Goal: Information Seeking & Learning: Learn about a topic

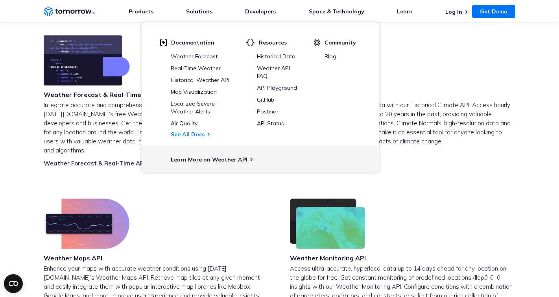
scroll to position [545, 0]
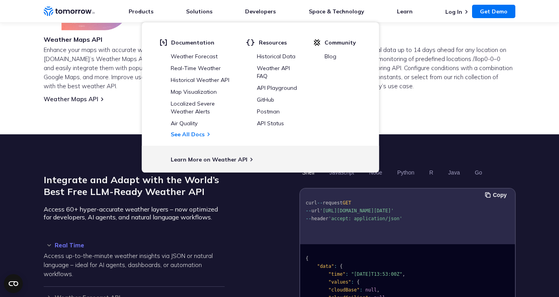
click at [476, 134] on section "Integrate and Adapt with the World’s Best Free LLM-Ready Weather API Access 60+…" at bounding box center [279, 282] width 559 height 297
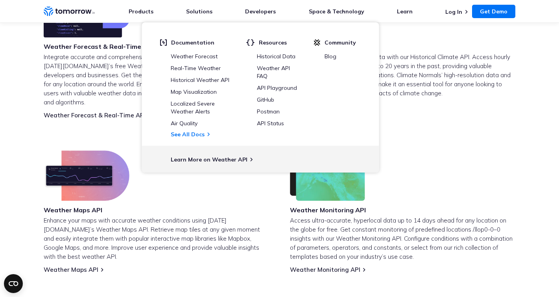
scroll to position [461, 0]
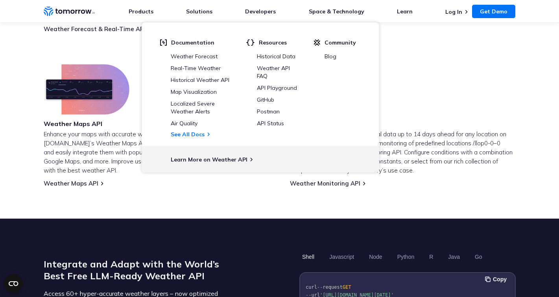
click at [441, 154] on p "Access ultra-accurate, hyperlocal data up to 14 days ahead for any location on …" at bounding box center [403, 152] width 226 height 45
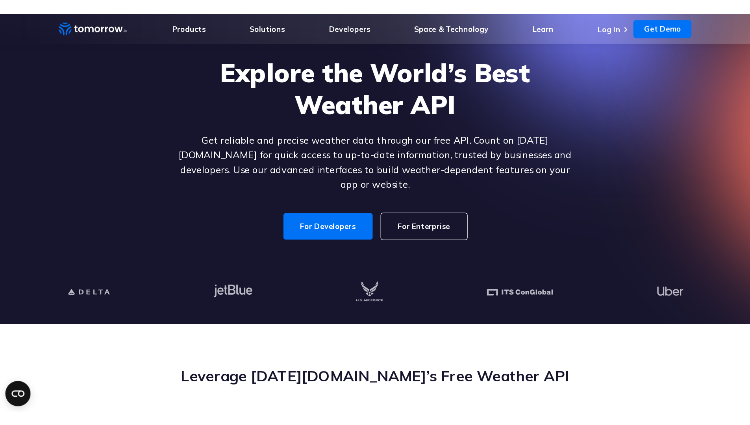
scroll to position [192, 0]
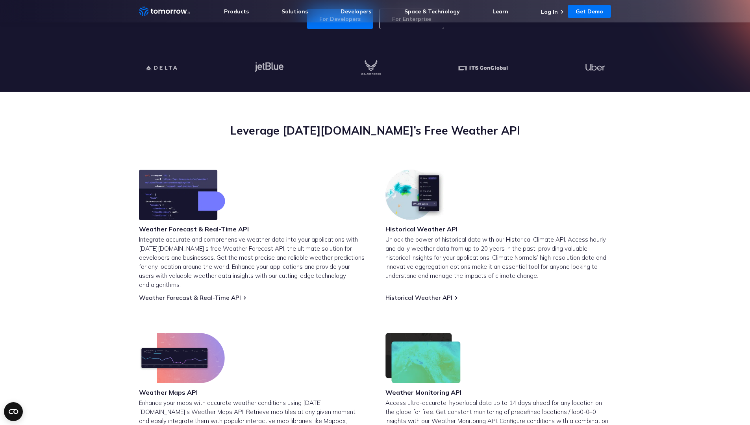
click at [212, 206] on img at bounding box center [182, 195] width 86 height 50
click at [435, 207] on img at bounding box center [415, 195] width 61 height 50
click at [413, 202] on img at bounding box center [415, 195] width 61 height 50
click at [401, 270] on p "Unlock the power of historical data with our Historical Climate API. Access hou…" at bounding box center [498, 257] width 226 height 45
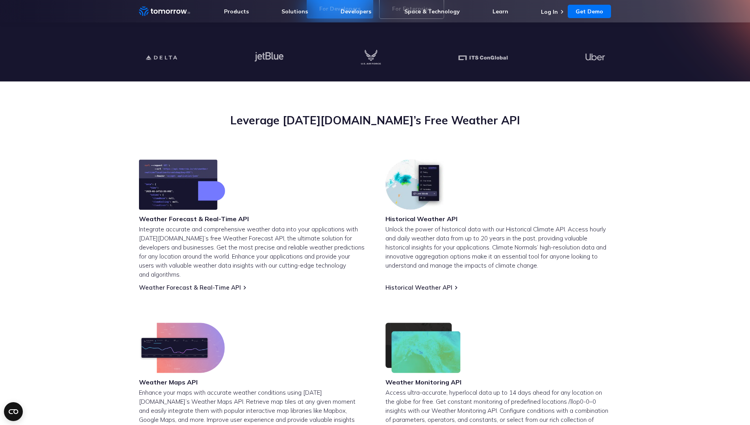
scroll to position [212, 0]
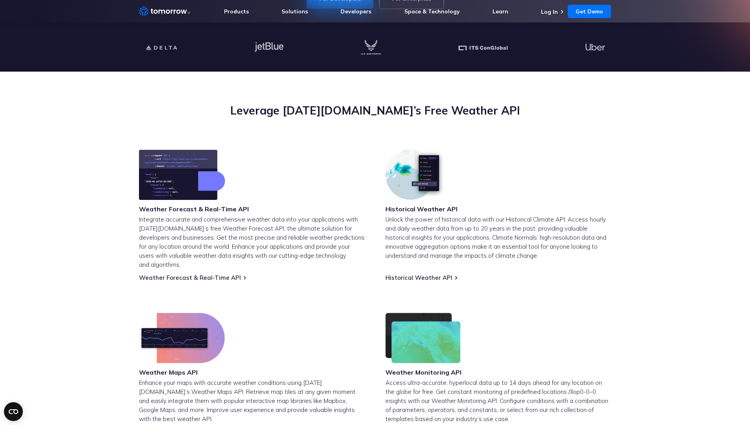
click at [420, 183] on img at bounding box center [415, 175] width 61 height 50
click at [421, 180] on img at bounding box center [415, 175] width 61 height 50
click at [324, 171] on div "Weather Forecast & Real-Time API Integrate accurate and comprehensive weather d…" at bounding box center [252, 216] width 226 height 132
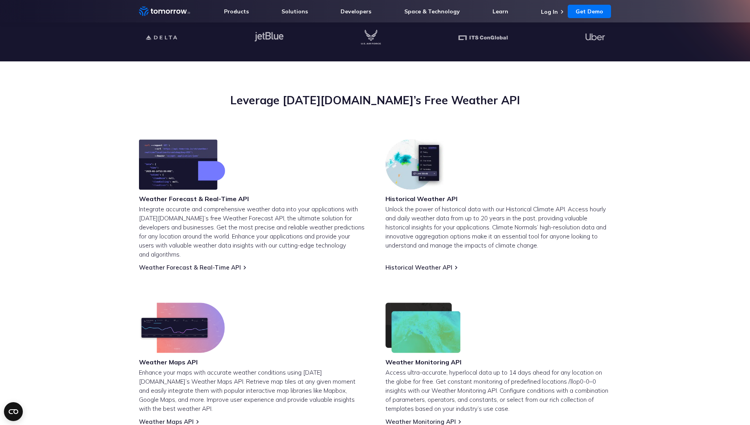
click at [167, 159] on img at bounding box center [182, 164] width 86 height 50
click at [186, 296] on img at bounding box center [182, 328] width 86 height 50
click at [178, 296] on img at bounding box center [182, 328] width 86 height 50
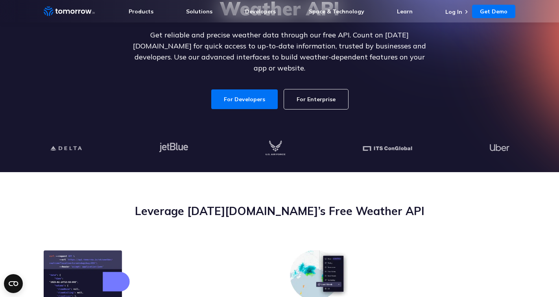
scroll to position [0, 0]
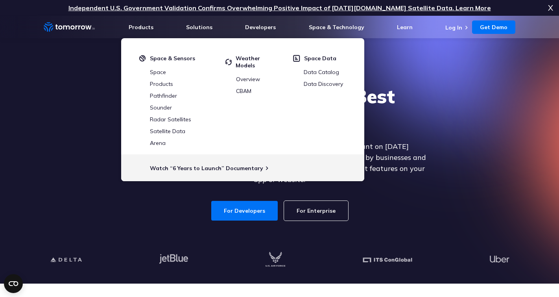
drag, startPoint x: 431, startPoint y: 188, endPoint x: 313, endPoint y: 1, distance: 221.0
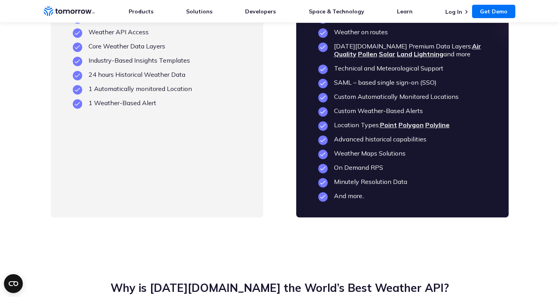
scroll to position [1847, 0]
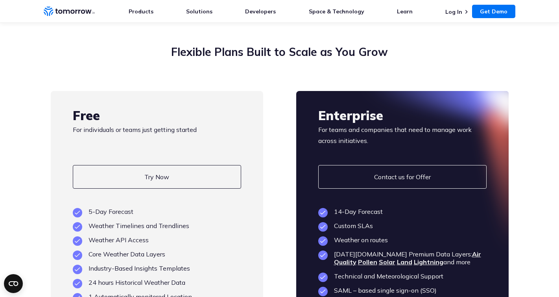
drag, startPoint x: 48, startPoint y: 110, endPoint x: 44, endPoint y: 108, distance: 5.1
click at [44, 108] on section "Flexible Plans Built to Scale as You Grow Free For individuals or teams just ge…" at bounding box center [279, 235] width 559 height 444
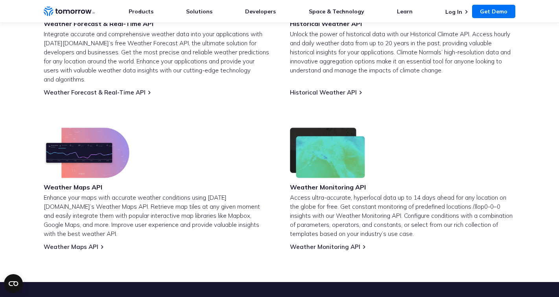
scroll to position [250, 0]
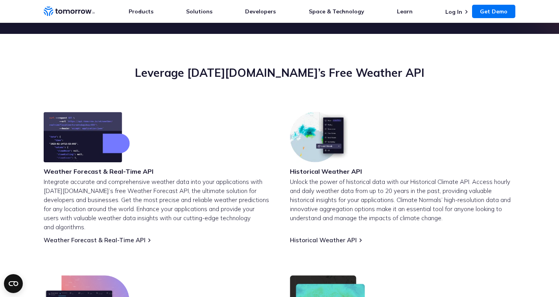
click at [318, 152] on img at bounding box center [320, 137] width 61 height 50
click at [324, 236] on link "Historical Weather API" at bounding box center [323, 239] width 67 height 7
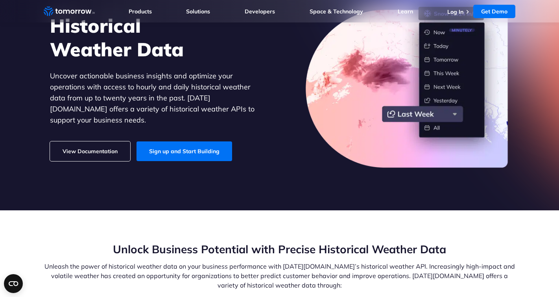
scroll to position [33, 0]
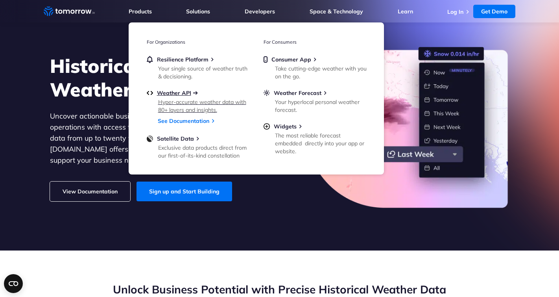
click at [161, 91] on span "Weather API" at bounding box center [174, 92] width 34 height 7
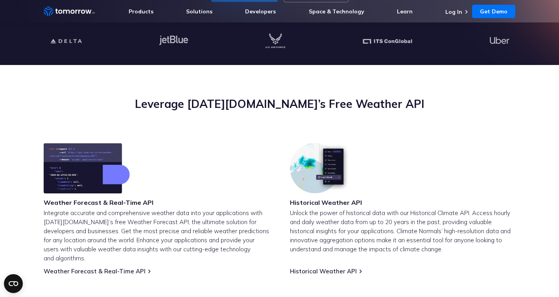
scroll to position [41, 0]
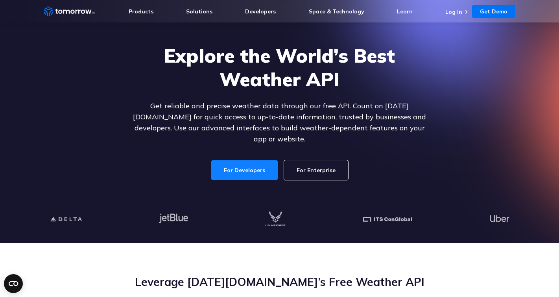
click at [246, 165] on link "For Developers" at bounding box center [244, 170] width 67 height 20
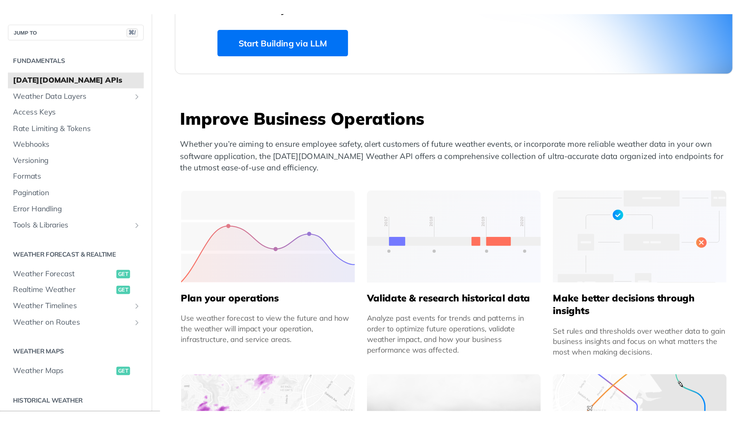
scroll to position [267, 0]
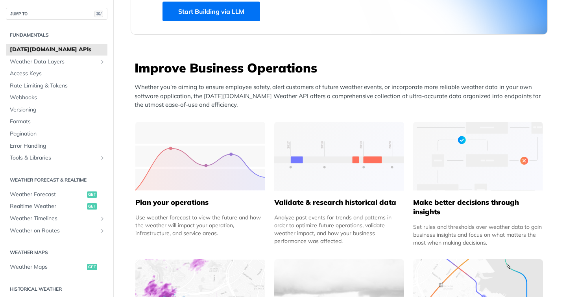
click at [244, 151] on img at bounding box center [200, 156] width 130 height 69
drag, startPoint x: 276, startPoint y: 108, endPoint x: 228, endPoint y: 157, distance: 69.6
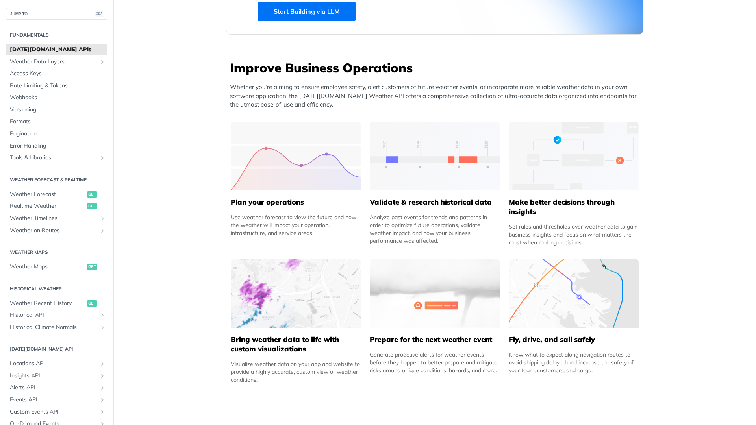
click at [289, 146] on img at bounding box center [296, 156] width 130 height 69
